Goal: Information Seeking & Learning: Learn about a topic

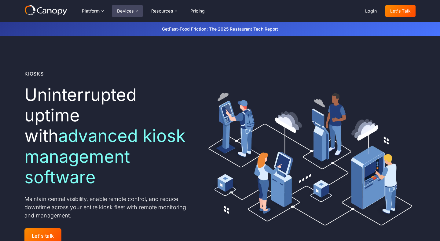
click at [134, 9] on div "Devices" at bounding box center [125, 11] width 17 height 4
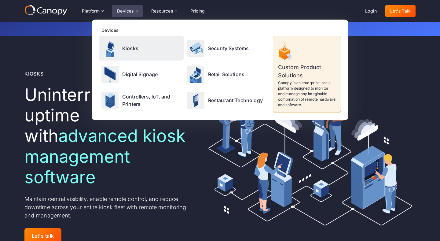
click at [126, 46] on p "Kiosks" at bounding box center [130, 48] width 16 height 7
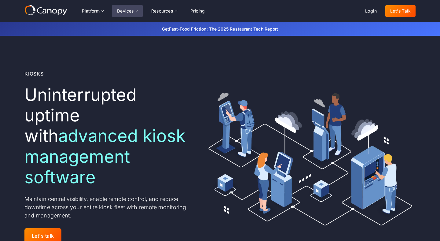
click at [127, 11] on div "Devices" at bounding box center [125, 11] width 17 height 4
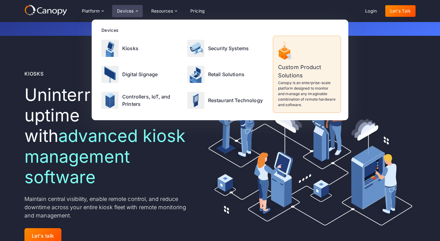
click at [48, 49] on div "Kiosks Uninterrupted uptime with advanced kiosk management software ‍ Maintain …" at bounding box center [219, 158] width 391 height 244
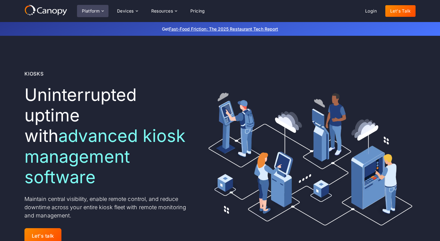
click at [90, 10] on div "Platform" at bounding box center [91, 11] width 18 height 4
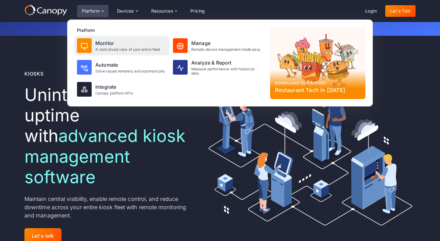
click at [107, 41] on div "Monitor" at bounding box center [127, 42] width 65 height 7
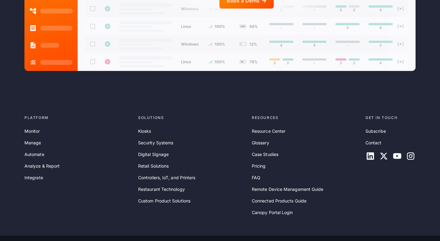
scroll to position [1538, 0]
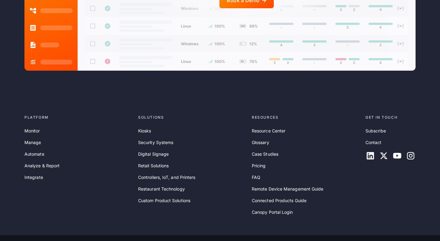
click at [257, 162] on div "Resource Center Glossary Case Studies Pricing FAQ Remote Device Management Guid…" at bounding box center [306, 171] width 109 height 88
click at [258, 162] on link "Pricing" at bounding box center [259, 165] width 14 height 7
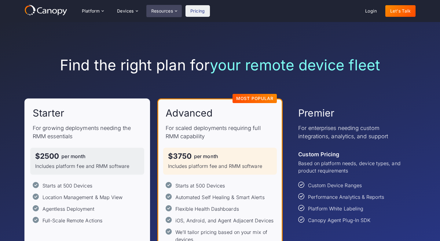
click at [173, 13] on div "Resources" at bounding box center [162, 11] width 22 height 4
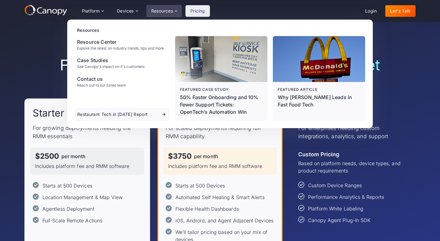
click at [36, 43] on div "Find the right plan for your remote device fleet Starter For growing deployment…" at bounding box center [219, 165] width 391 height 286
